Goal: Entertainment & Leisure: Consume media (video, audio)

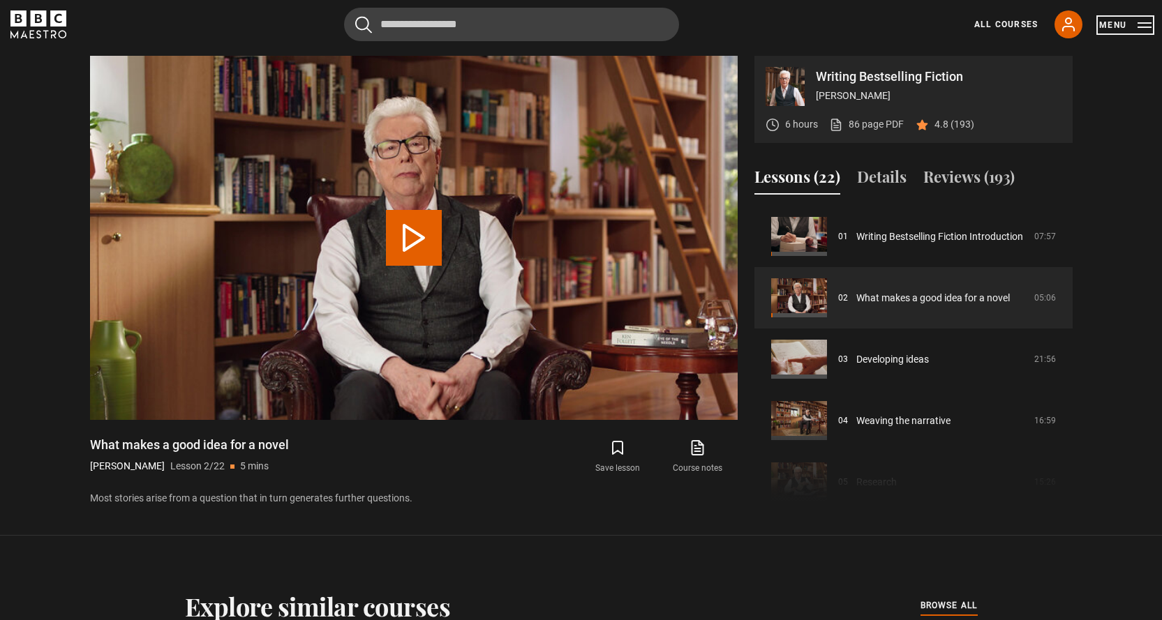
click at [1118, 20] on button "Menu" at bounding box center [1125, 25] width 52 height 14
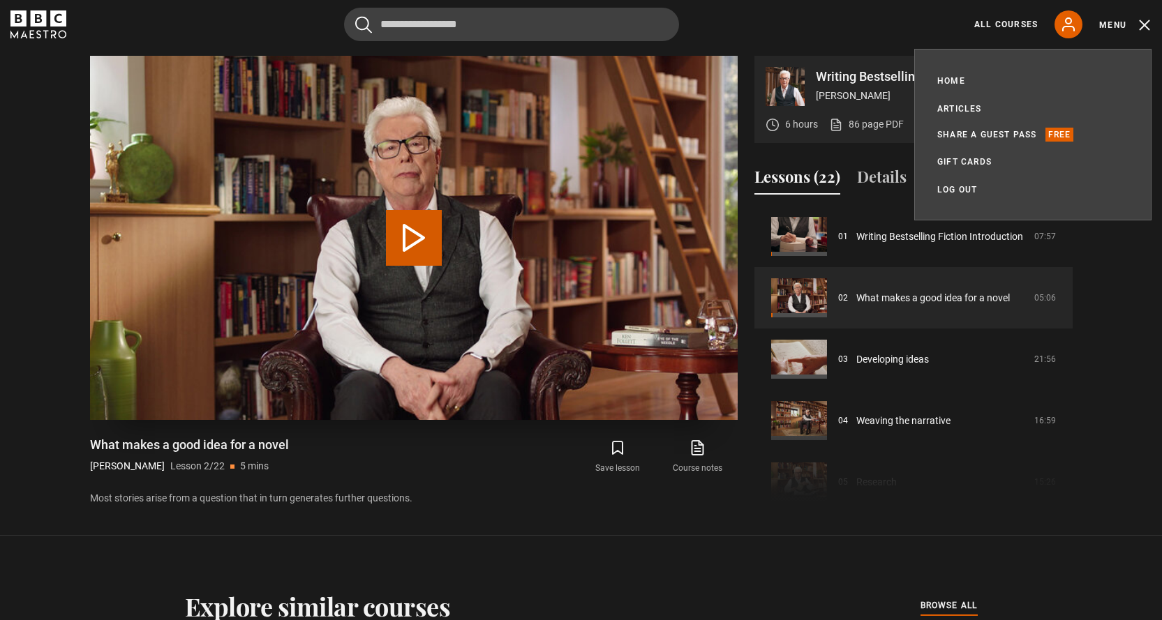
click at [408, 232] on button "Play Lesson What makes a good idea for a novel" at bounding box center [414, 238] width 56 height 56
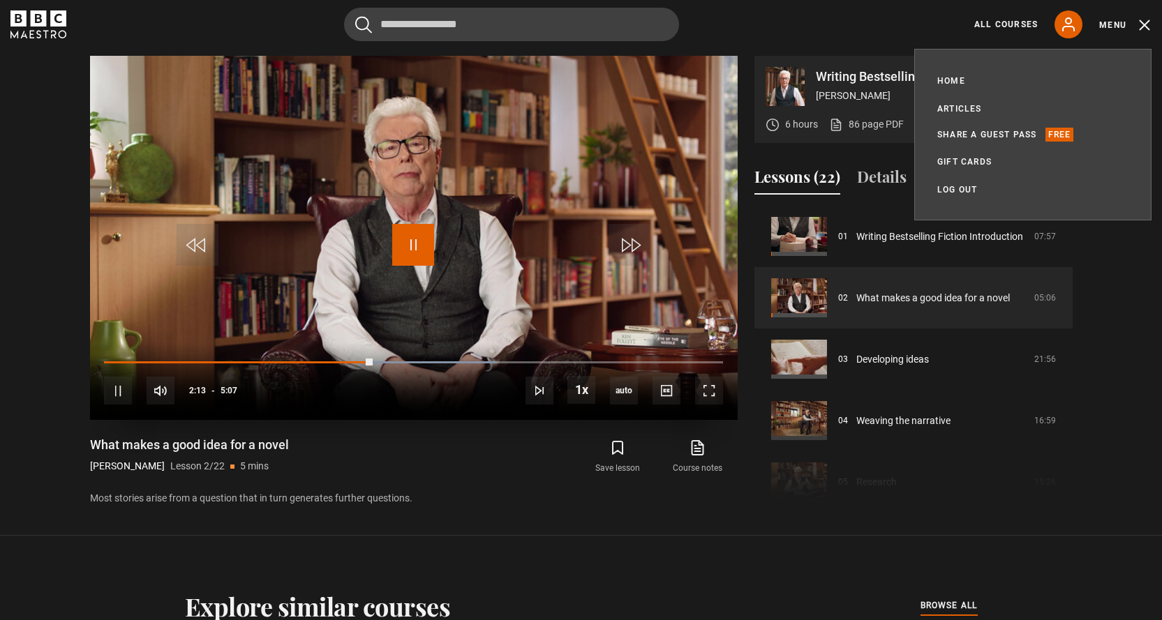
click at [413, 243] on span "Video Player" at bounding box center [413, 245] width 42 height 42
click at [407, 241] on span "Video Player" at bounding box center [413, 245] width 42 height 42
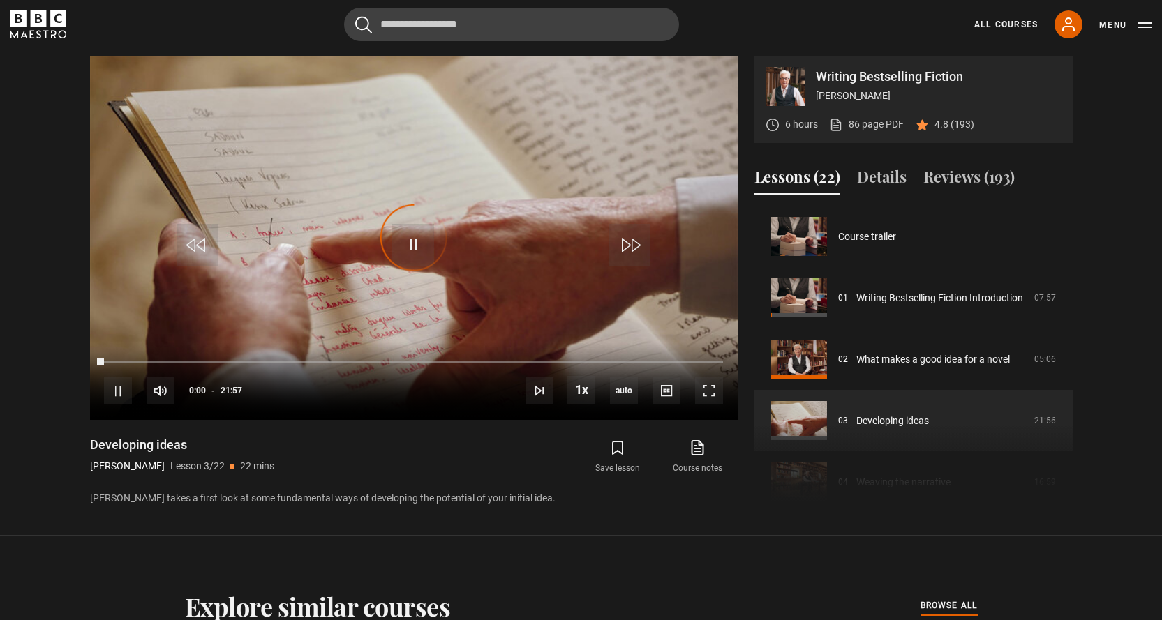
scroll to position [123, 0]
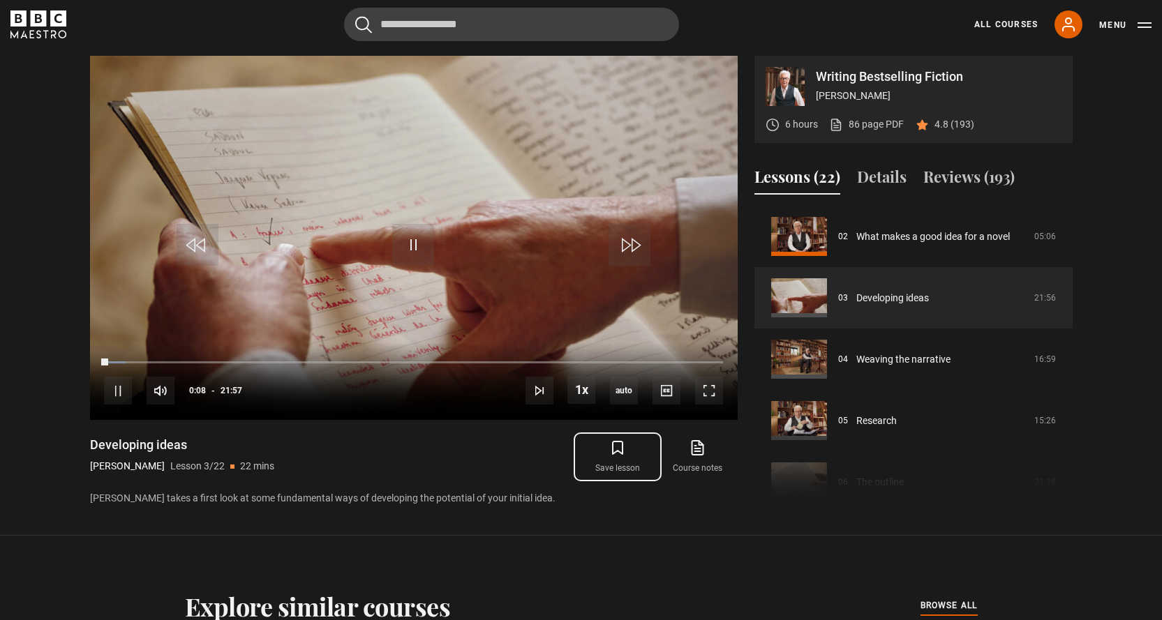
click at [621, 442] on icon "submit" at bounding box center [618, 448] width 10 height 13
click at [454, 271] on video "Video Player" at bounding box center [413, 238] width 647 height 364
click at [412, 238] on span "Video Player" at bounding box center [413, 245] width 42 height 42
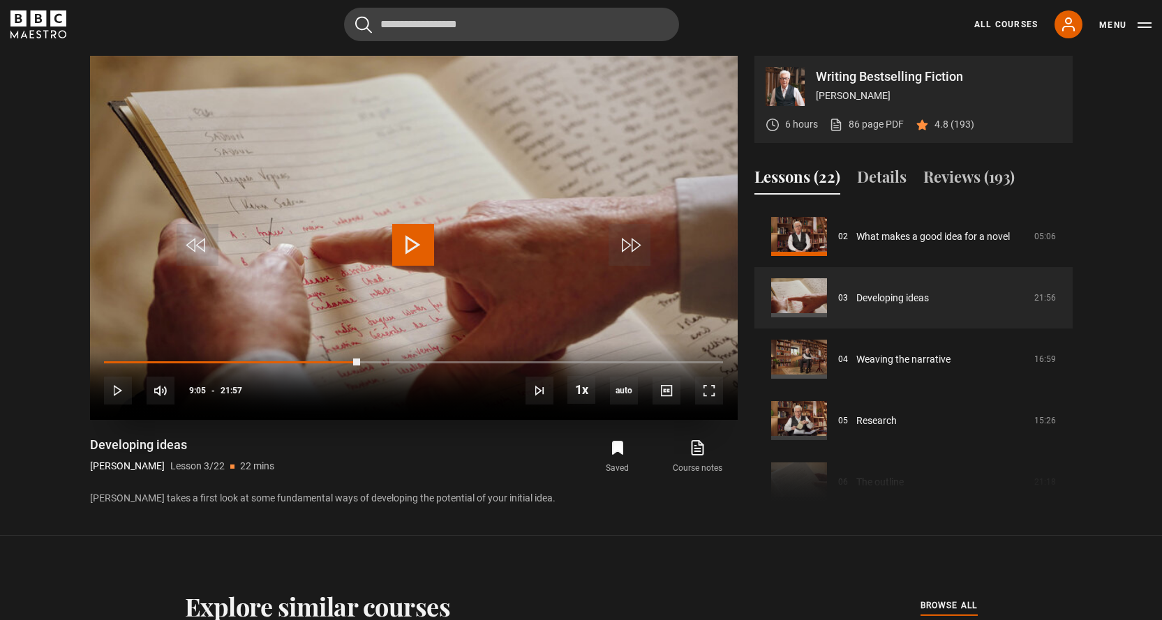
drag, startPoint x: 380, startPoint y: 356, endPoint x: 337, endPoint y: 373, distance: 46.0
click at [337, 373] on div "10s Skip Back 10 seconds Play 10s Skip Forward 10 seconds Loaded : 37.97% 08:28…" at bounding box center [413, 381] width 647 height 77
click at [440, 225] on video "Video Player" at bounding box center [413, 238] width 647 height 364
